Goal: Task Accomplishment & Management: Manage account settings

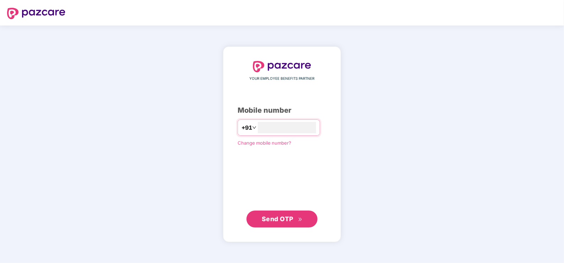
type input "**********"
click at [257, 222] on button "Send OTP" at bounding box center [281, 219] width 71 height 17
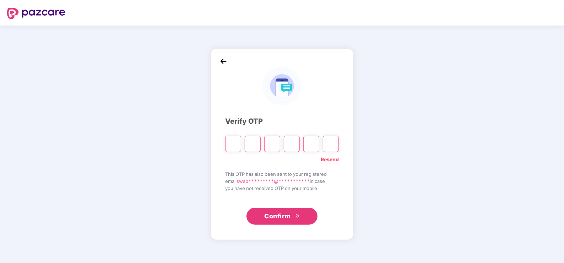
type input "*"
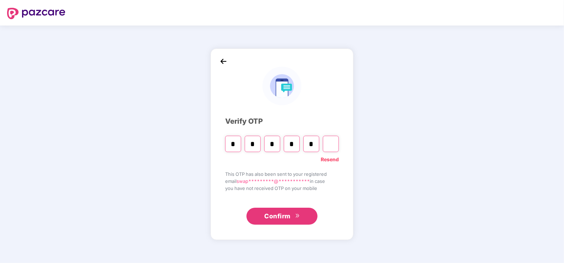
type input "*"
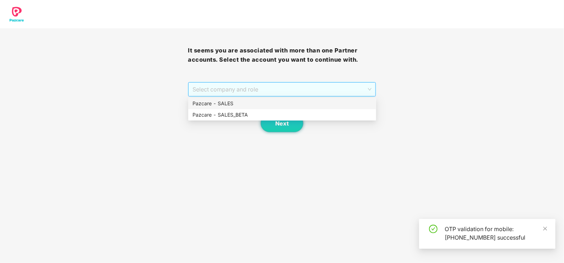
click at [232, 96] on span "Select company and role" at bounding box center [281, 89] width 179 height 13
click at [239, 106] on div "Pazcare - SALES" at bounding box center [281, 104] width 179 height 8
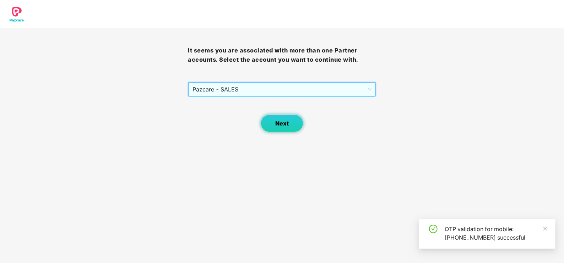
click at [266, 117] on button "Next" at bounding box center [282, 124] width 43 height 18
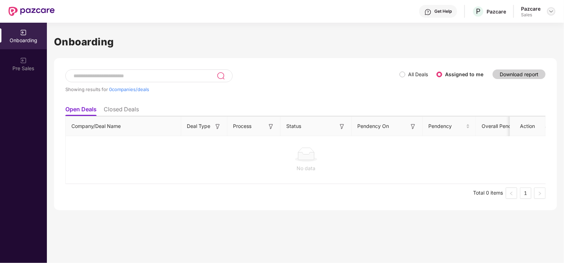
click at [551, 13] on img at bounding box center [551, 12] width 6 height 6
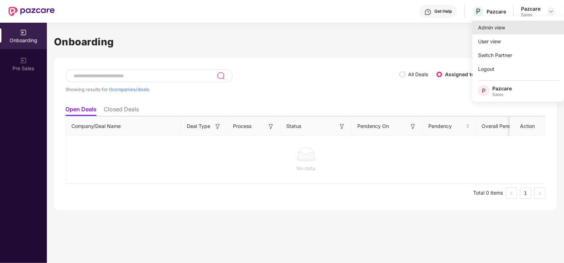
click at [509, 29] on div "Admin view" at bounding box center [518, 28] width 92 height 14
